Goal: Browse casually

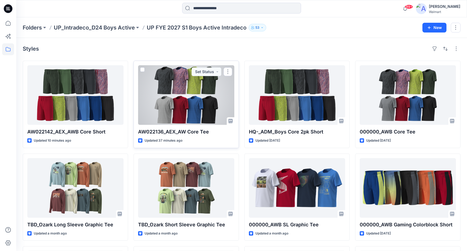
click at [222, 90] on div at bounding box center [186, 95] width 96 height 60
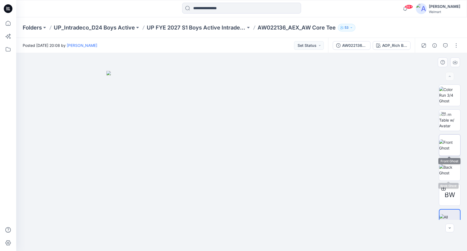
click at [454, 143] on img at bounding box center [450, 144] width 21 height 11
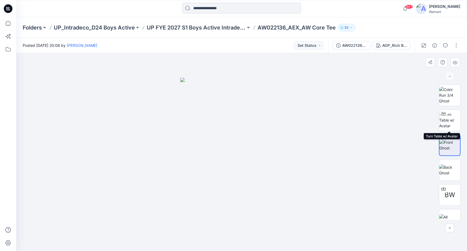
drag, startPoint x: 451, startPoint y: 122, endPoint x: 435, endPoint y: 139, distance: 23.3
click at [451, 122] on img at bounding box center [450, 119] width 21 height 17
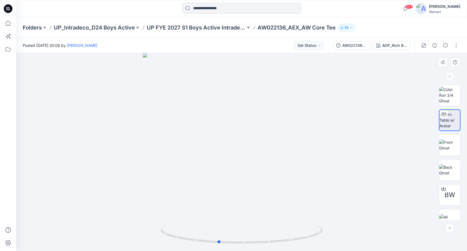
drag, startPoint x: 241, startPoint y: 242, endPoint x: 218, endPoint y: 246, distance: 23.6
click at [218, 246] on div at bounding box center [241, 152] width 451 height 198
drag, startPoint x: 266, startPoint y: 171, endPoint x: 243, endPoint y: 157, distance: 27.6
drag, startPoint x: 222, startPoint y: 243, endPoint x: 239, endPoint y: 245, distance: 17.1
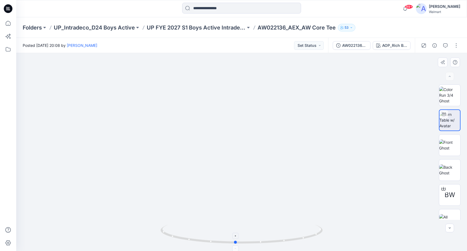
click at [239, 245] on icon at bounding box center [243, 235] width 164 height 20
